Goal: Task Accomplishment & Management: Complete application form

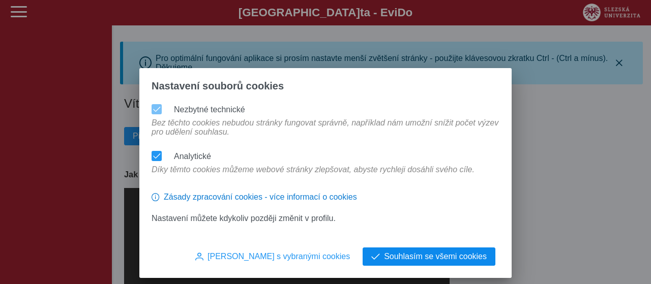
click at [396, 259] on span "Souhlasím se všemi cookies" at bounding box center [435, 256] width 103 height 9
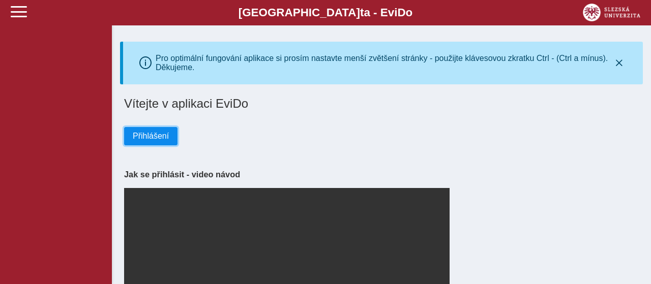
click at [155, 141] on span "Přihlášení" at bounding box center [151, 136] width 36 height 9
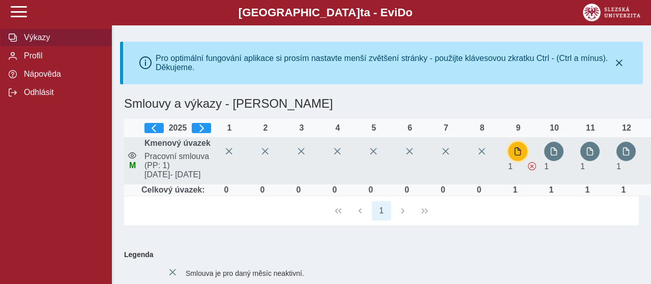
click at [519, 156] on span "button" at bounding box center [518, 152] width 8 height 8
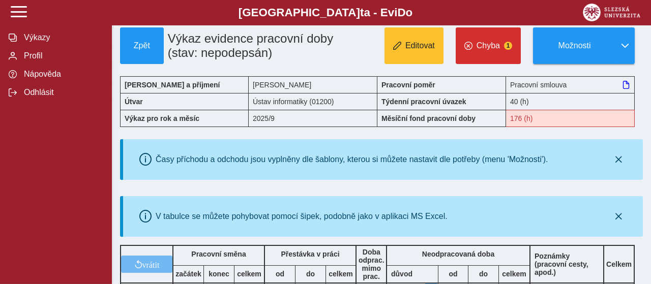
scroll to position [66, 0]
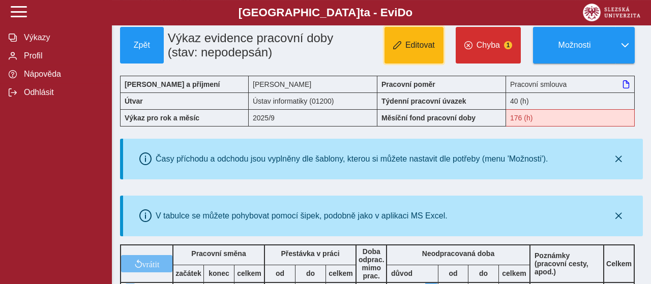
click at [425, 43] on button "Editovat" at bounding box center [414, 45] width 59 height 37
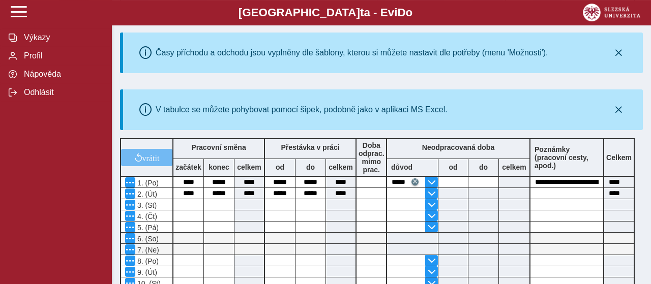
scroll to position [176, 0]
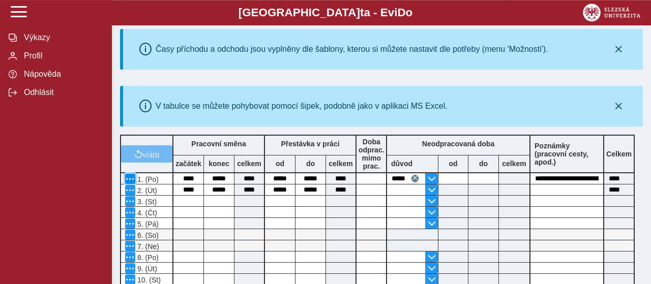
click at [128, 181] on span "button" at bounding box center [130, 179] width 8 height 8
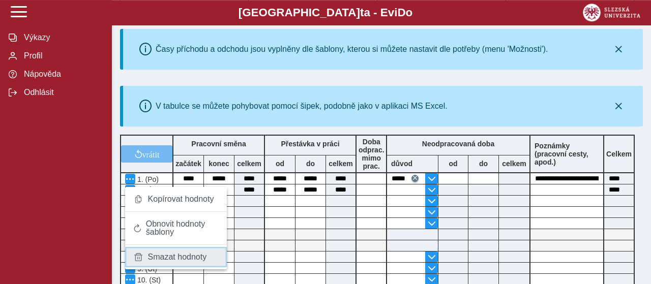
click at [179, 255] on span "Smazat hodnoty" at bounding box center [177, 257] width 59 height 8
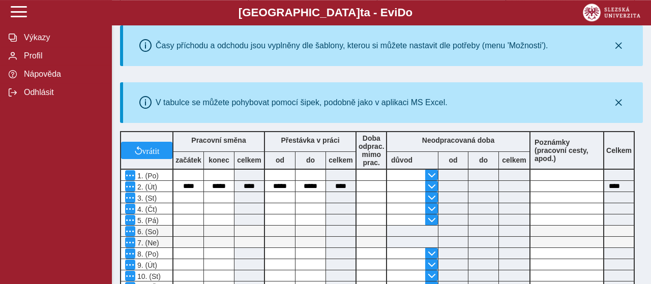
scroll to position [199, 0]
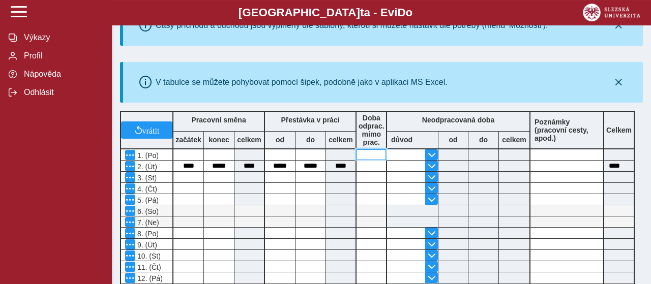
click at [368, 157] on input at bounding box center [372, 155] width 30 height 11
type input "*"
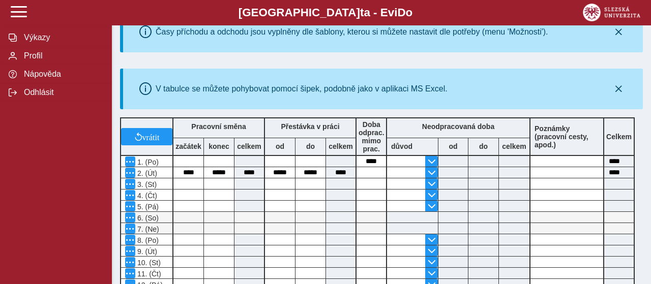
scroll to position [197, 0]
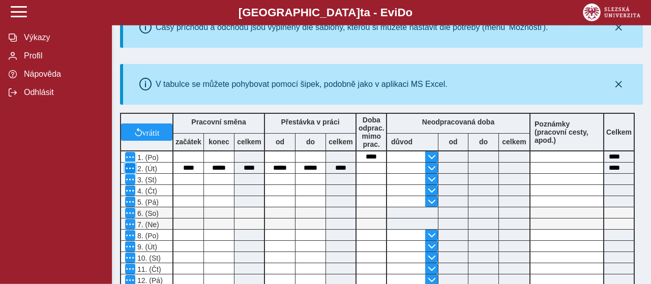
click at [132, 168] on span "button" at bounding box center [130, 168] width 8 height 8
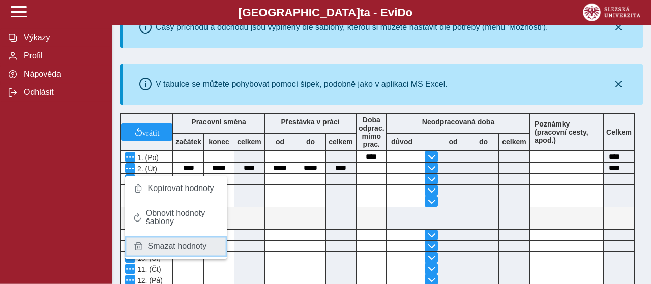
click at [155, 250] on span "Smazat hodnoty" at bounding box center [177, 247] width 59 height 8
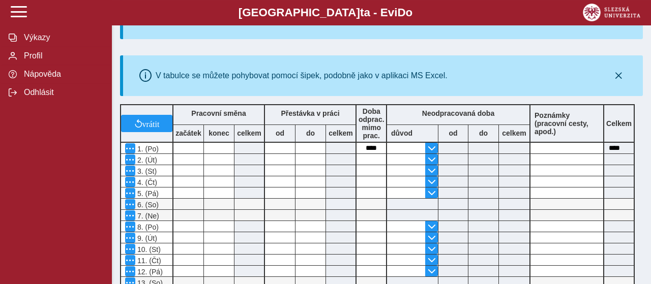
scroll to position [207, 0]
click at [377, 162] on input at bounding box center [372, 159] width 30 height 11
type input "*"
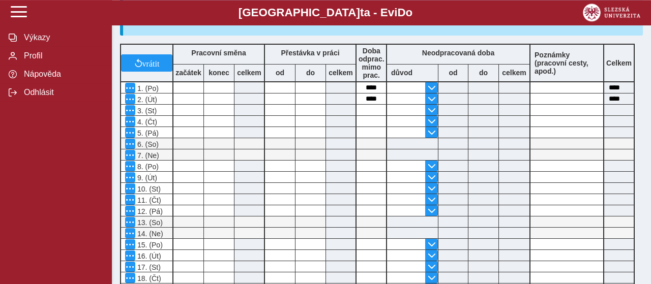
scroll to position [268, 0]
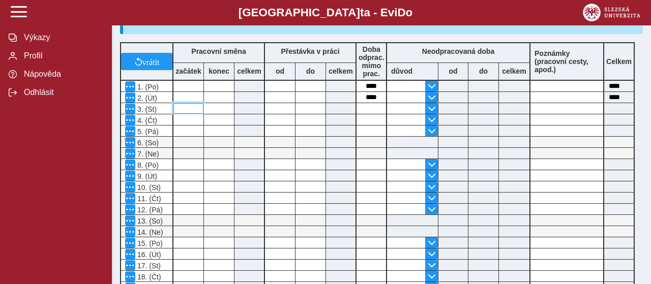
click at [189, 112] on input at bounding box center [188, 108] width 30 height 11
type input "****"
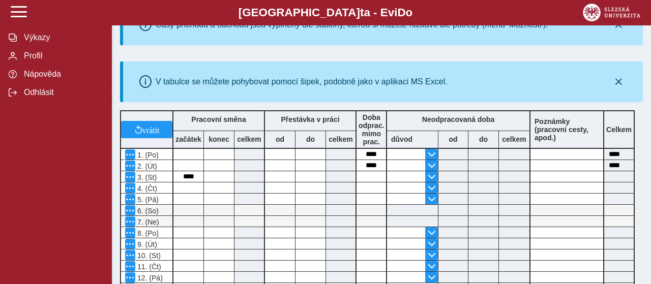
scroll to position [200, 0]
click at [214, 181] on input at bounding box center [219, 176] width 30 height 11
type input "*****"
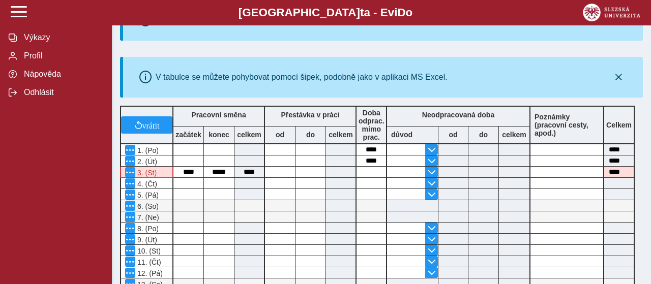
scroll to position [206, 0]
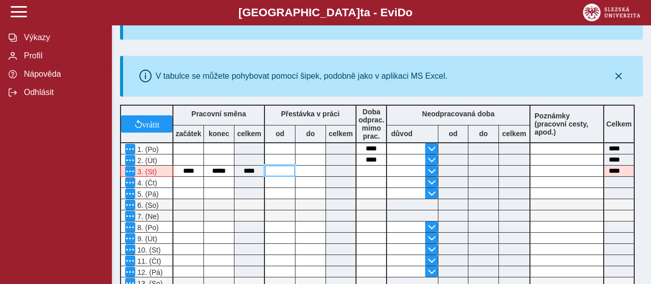
click at [283, 176] on input at bounding box center [280, 171] width 30 height 11
type input "*****"
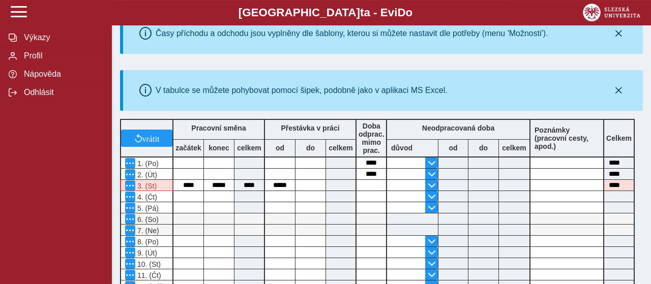
scroll to position [193, 0]
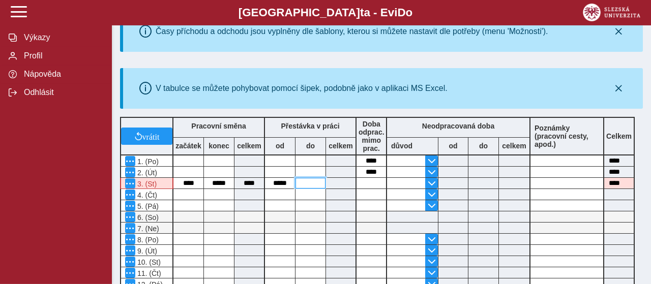
click at [313, 189] on input at bounding box center [311, 183] width 30 height 11
type input "*****"
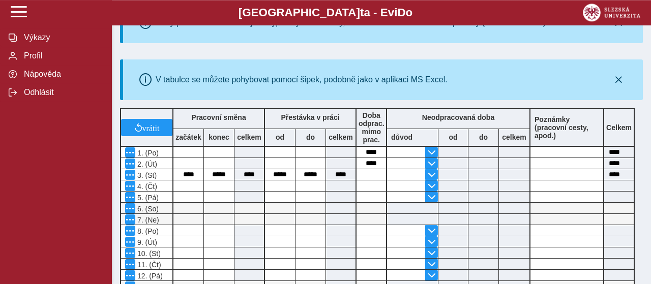
scroll to position [204, 0]
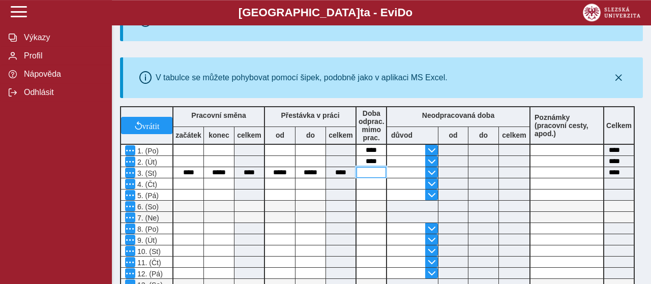
click at [371, 176] on input at bounding box center [372, 172] width 30 height 11
type input "*"
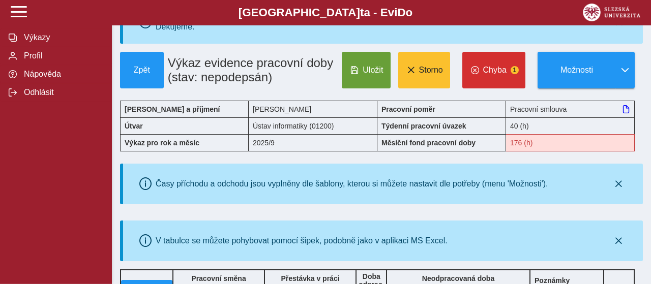
scroll to position [40, 0]
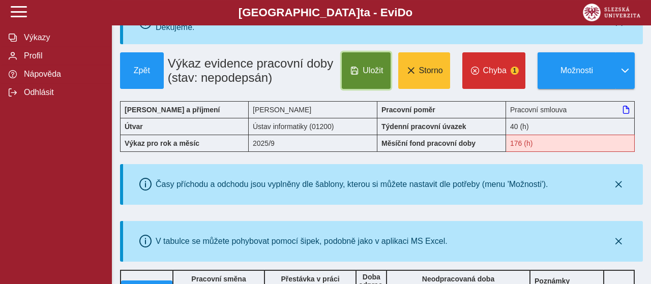
click at [371, 75] on span "Uložit" at bounding box center [373, 70] width 20 height 9
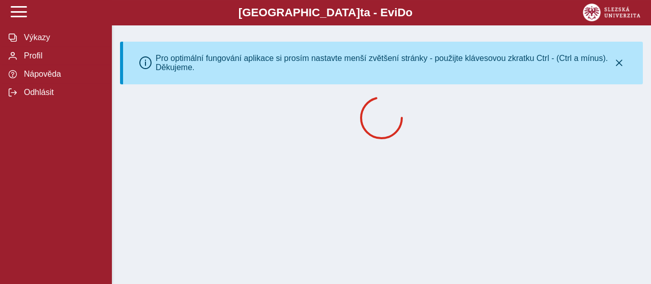
scroll to position [0, 0]
